Goal: Information Seeking & Learning: Learn about a topic

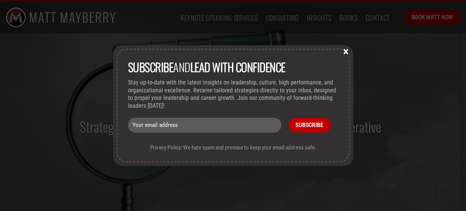
click at [343, 48] on button "×" at bounding box center [345, 51] width 11 height 7
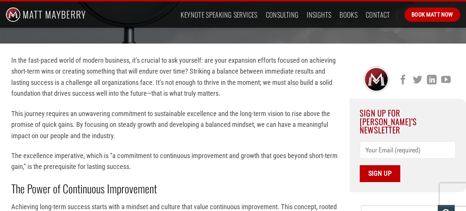
scroll to position [169, 0]
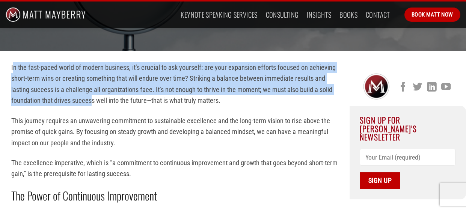
drag, startPoint x: 12, startPoint y: 67, endPoint x: 91, endPoint y: 100, distance: 86.0
click at [91, 100] on p "In the fast-paced world of modern business, it’s crucial to ask yourself: are y…" at bounding box center [174, 84] width 327 height 44
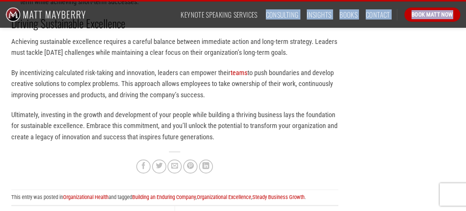
scroll to position [1175, 0]
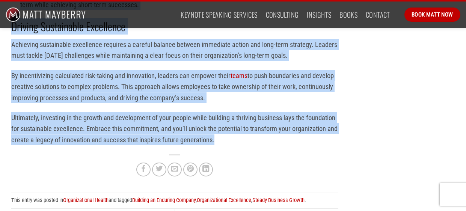
drag, startPoint x: 9, startPoint y: 68, endPoint x: 218, endPoint y: 116, distance: 214.4
copy div "In the fast-paced world of modern business, it’s crucial to ask yourself: are y…"
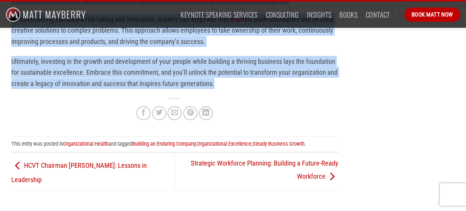
scroll to position [1234, 0]
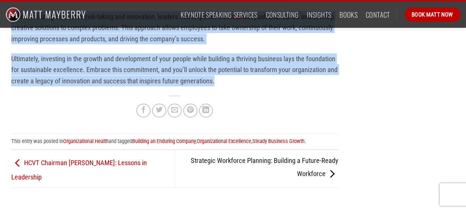
click at [323, 157] on link "Strategic Workforce Planning: Building a Future-Ready Workforce" at bounding box center [265, 167] width 148 height 21
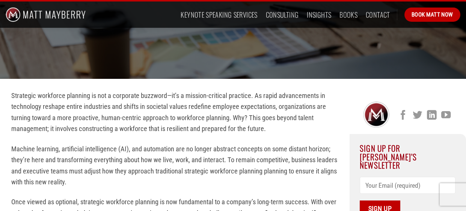
scroll to position [147, 0]
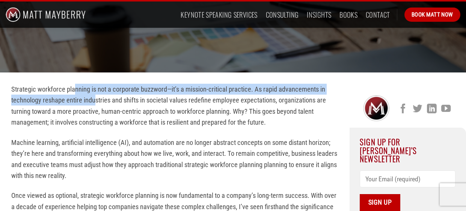
drag, startPoint x: 75, startPoint y: 93, endPoint x: 96, endPoint y: 99, distance: 22.1
click at [96, 99] on p "Strategic workforce planning is not a corporate buzzword—it’s a mission-critica…" at bounding box center [174, 106] width 327 height 44
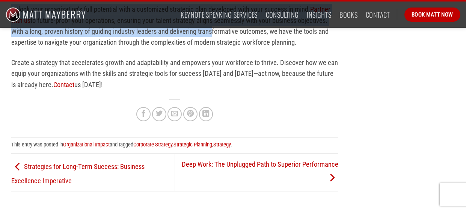
scroll to position [1630, 0]
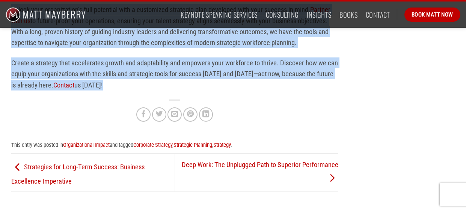
drag, startPoint x: 11, startPoint y: 88, endPoint x: 174, endPoint y: 86, distance: 162.7
